Goal: Find specific page/section: Find specific page/section

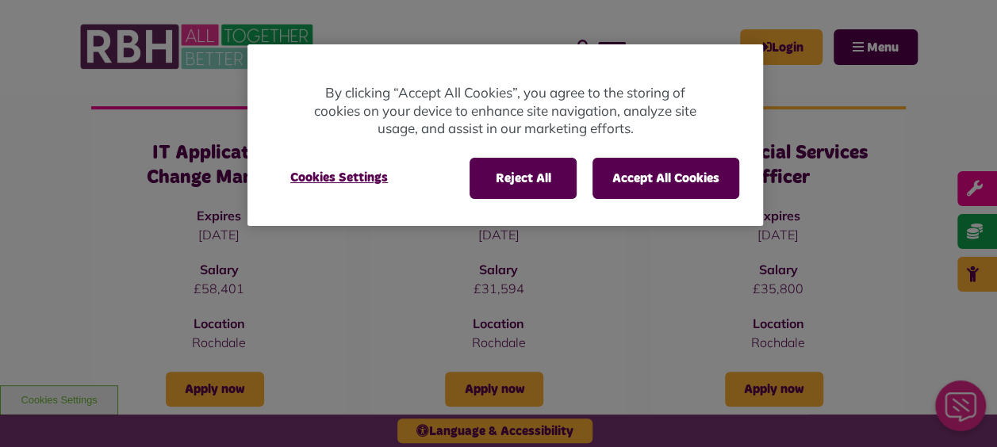
click at [691, 198] on div "Reject All Accept All Cookies Cookies Settings" at bounding box center [504, 186] width 515 height 80
click at [652, 170] on button "Accept All Cookies" at bounding box center [665, 178] width 147 height 41
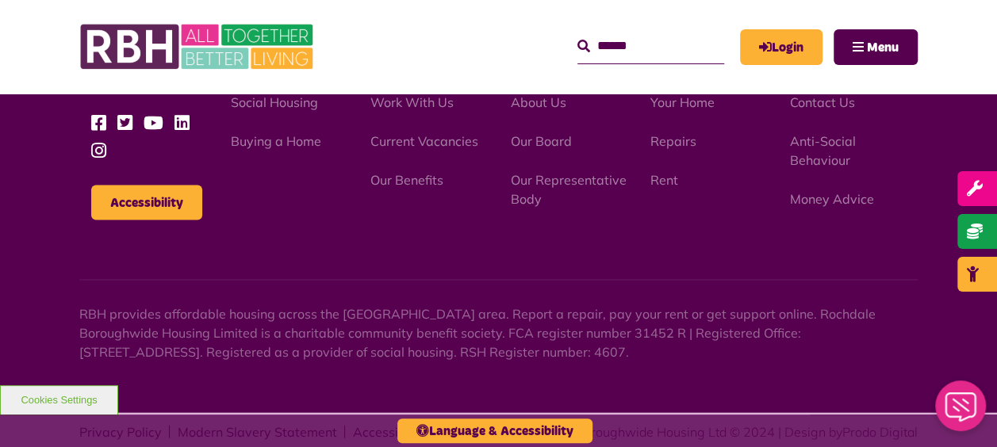
scroll to position [1490, 0]
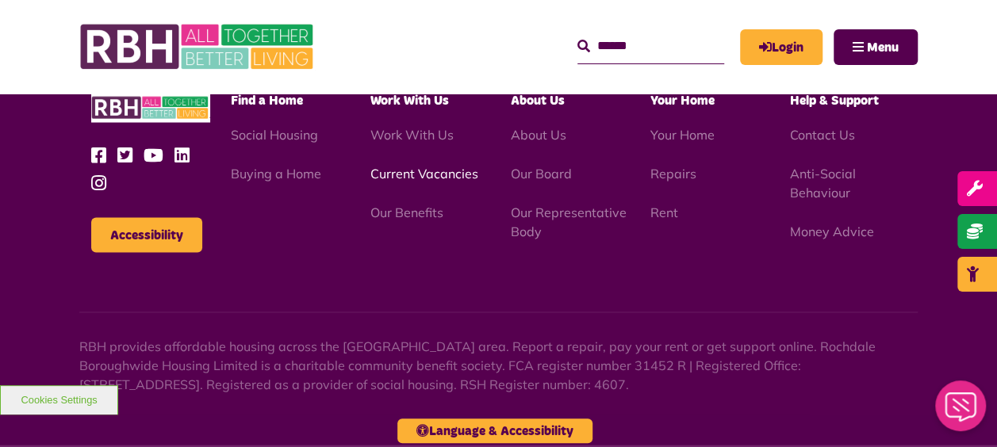
click at [441, 168] on link "Current Vacancies" at bounding box center [424, 173] width 108 height 16
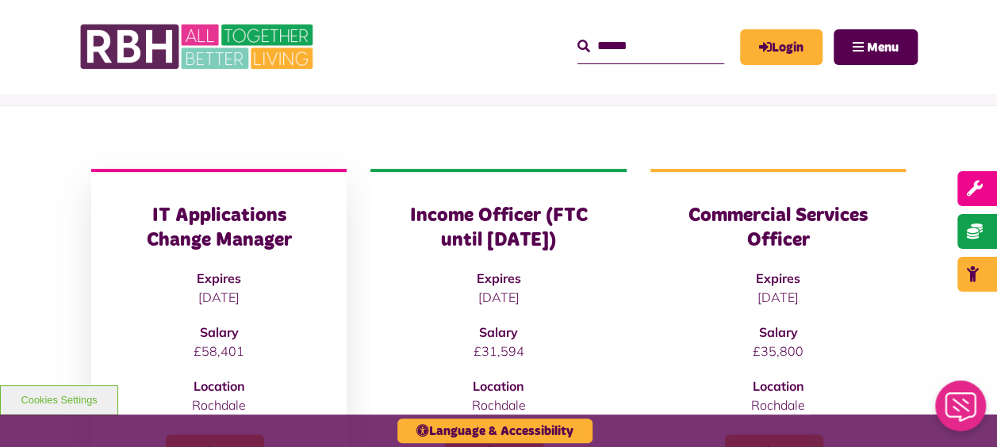
scroll to position [158, 0]
